Goal: Find specific page/section: Find specific page/section

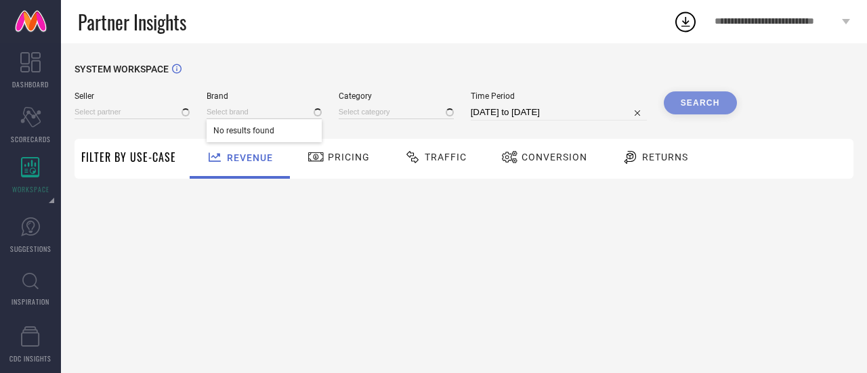
click at [230, 110] on input at bounding box center [264, 112] width 115 height 14
type input "All"
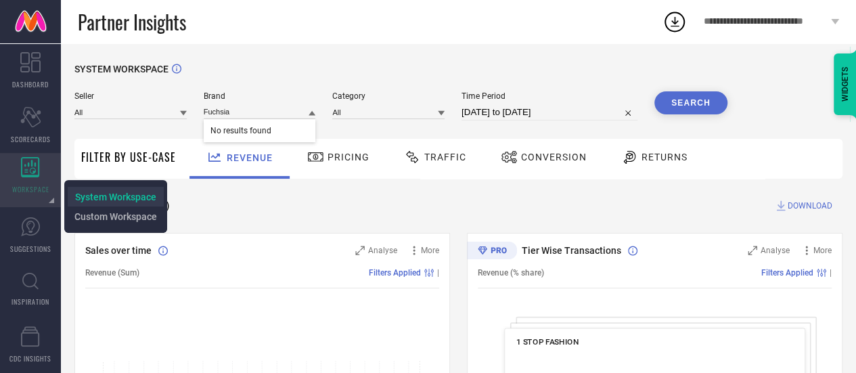
type input "Fuchsia"
click at [91, 194] on span "System Workspace" at bounding box center [115, 197] width 81 height 11
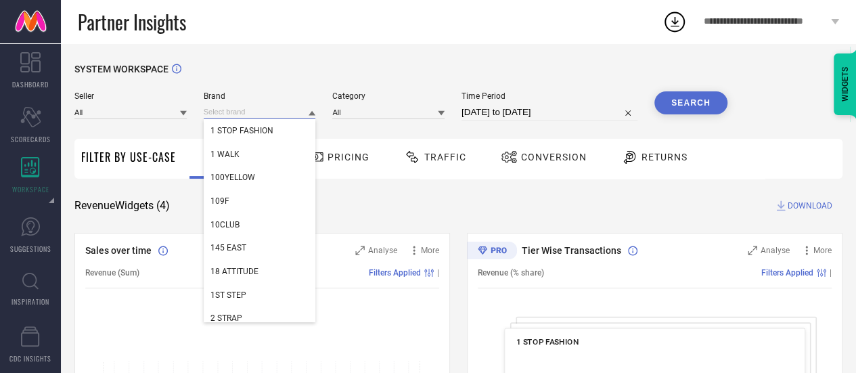
click at [204, 116] on input at bounding box center [260, 112] width 112 height 14
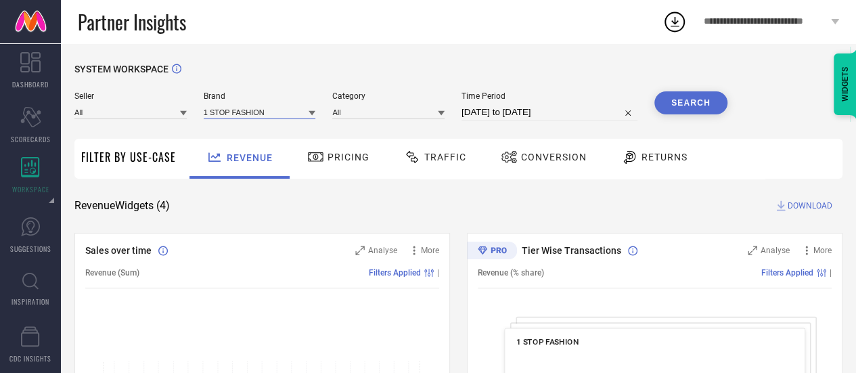
paste input "Fuchsia"
type input "Fuchsia"
